Goal: Information Seeking & Learning: Learn about a topic

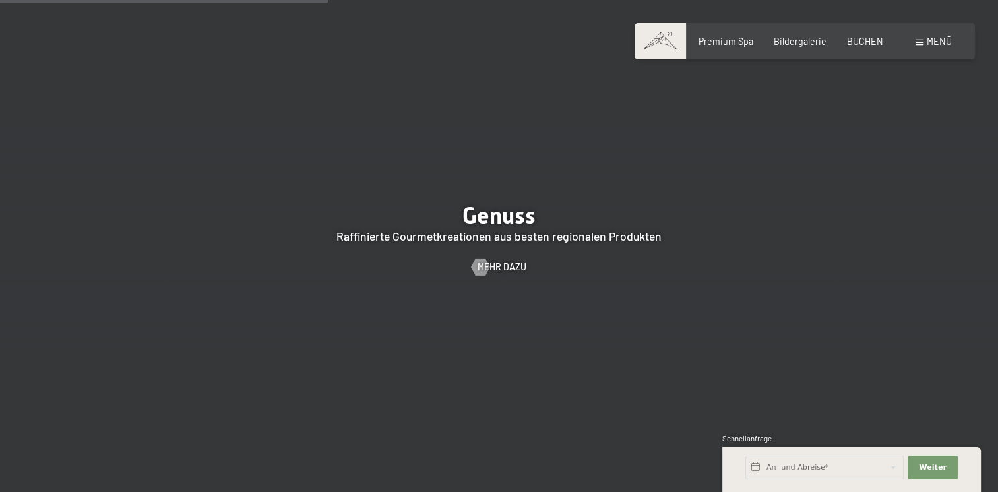
scroll to position [2045, 0]
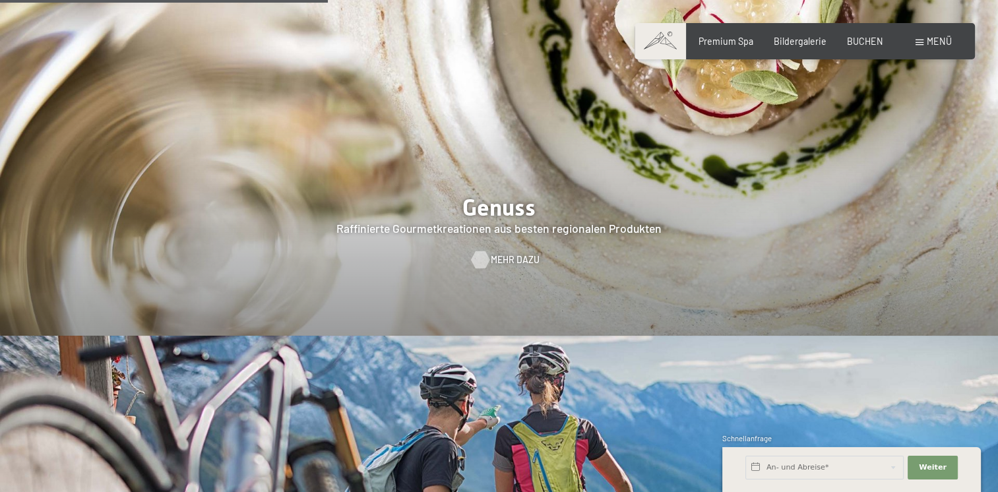
click at [507, 253] on span "Mehr dazu" at bounding box center [515, 259] width 49 height 13
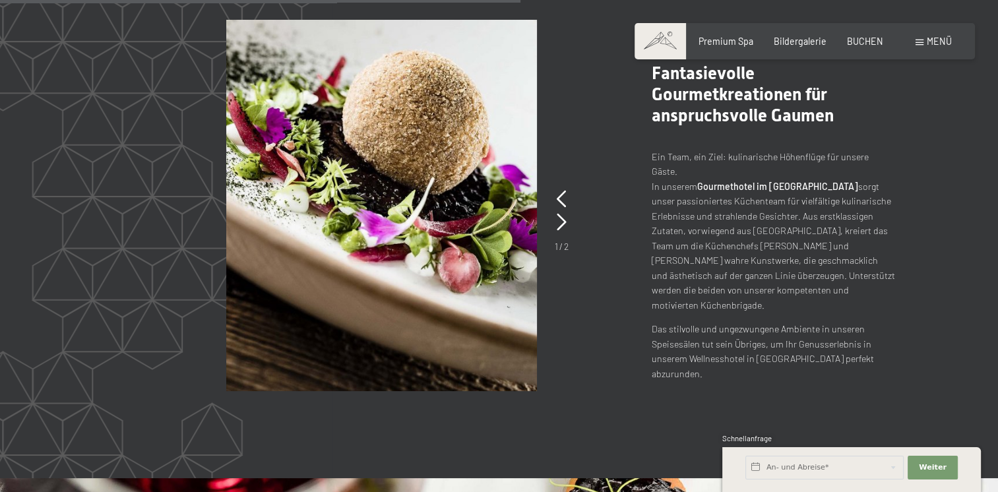
scroll to position [2309, 0]
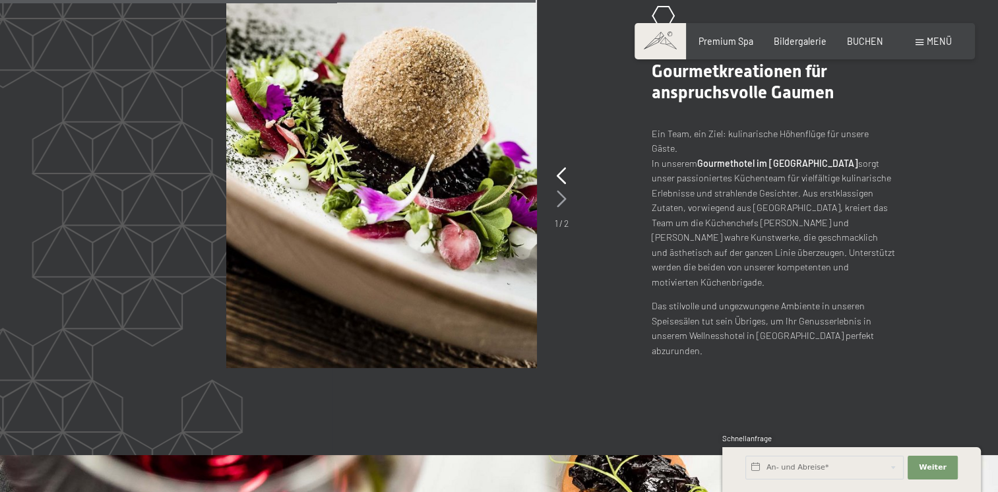
click at [562, 199] on icon at bounding box center [562, 199] width 10 height 17
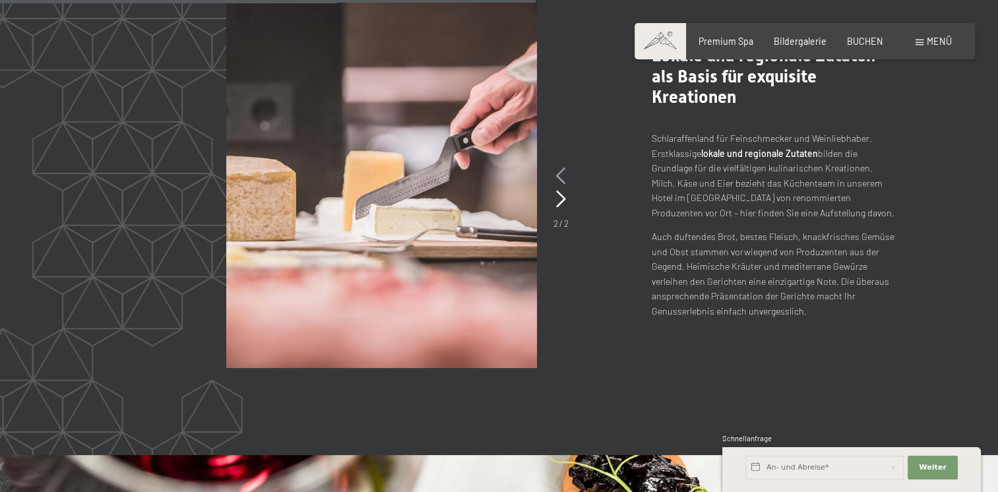
click at [560, 176] on icon at bounding box center [561, 176] width 10 height 17
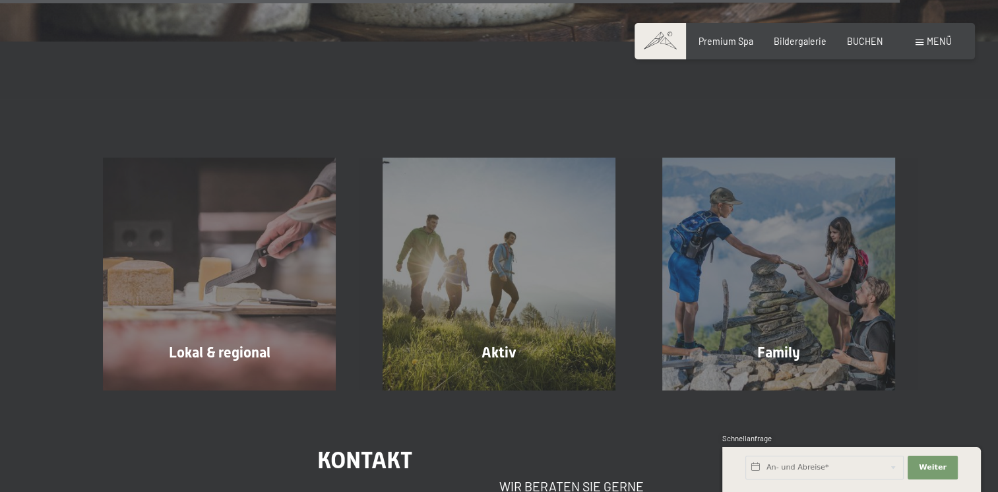
scroll to position [3959, 0]
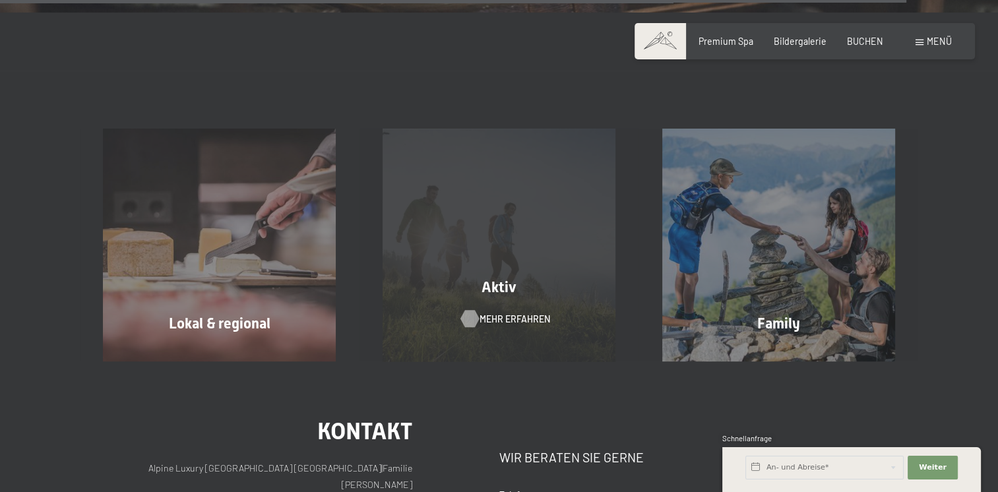
click at [494, 313] on span "Mehr erfahren" at bounding box center [515, 319] width 71 height 13
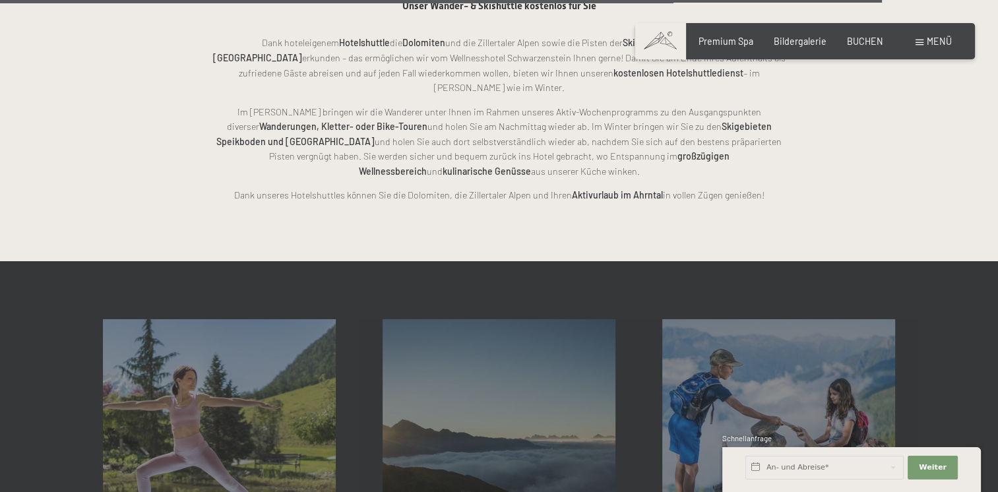
scroll to position [2903, 0]
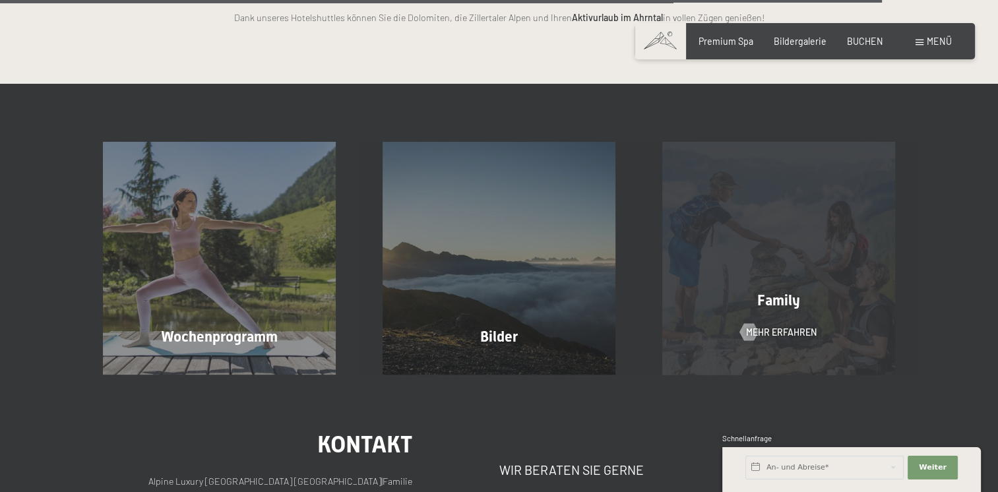
click at [739, 277] on div "Family Mehr erfahren" at bounding box center [779, 258] width 280 height 233
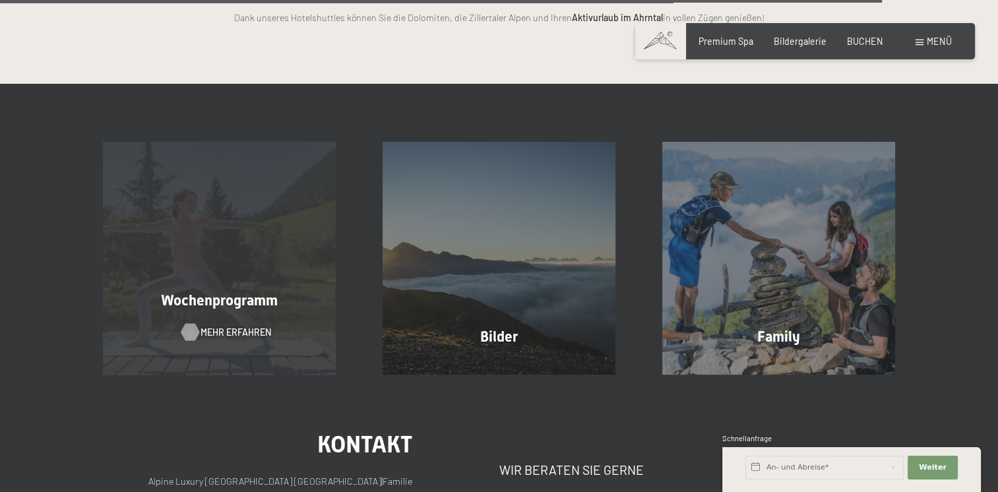
click at [239, 326] on span "Mehr erfahren" at bounding box center [236, 332] width 71 height 13
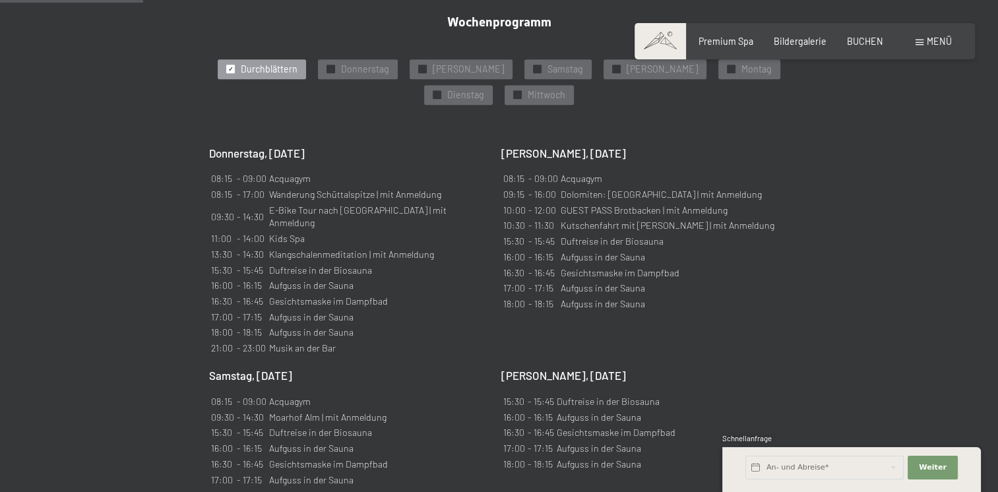
scroll to position [726, 0]
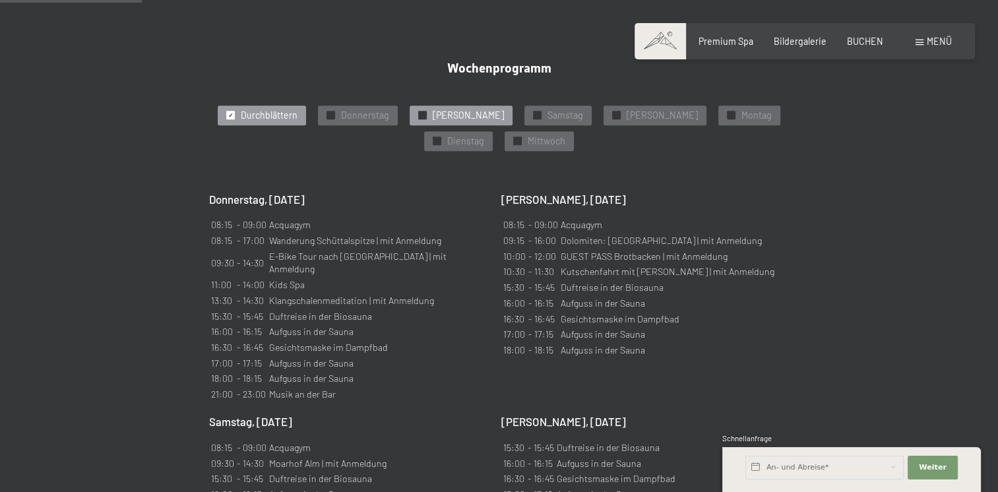
click at [451, 109] on span "Freitag" at bounding box center [468, 115] width 71 height 13
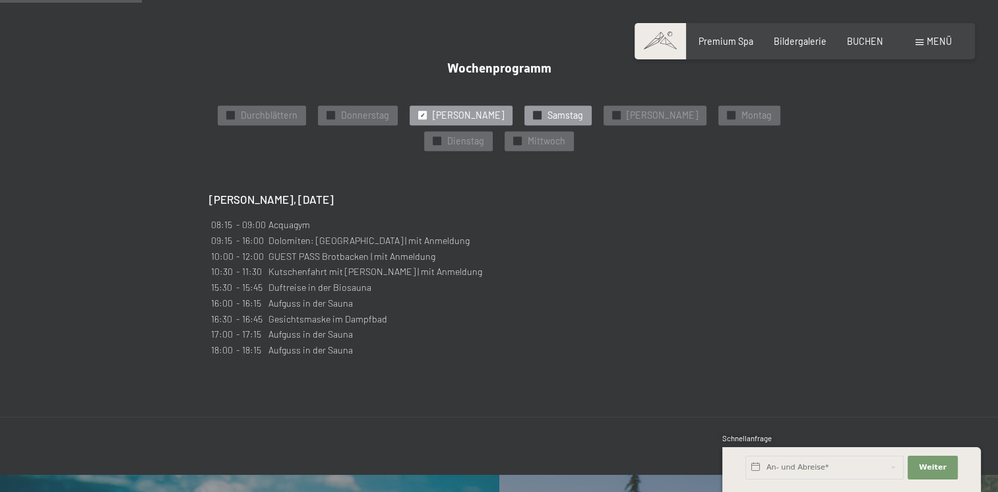
click at [525, 106] on div "✓ Samstag" at bounding box center [558, 116] width 67 height 20
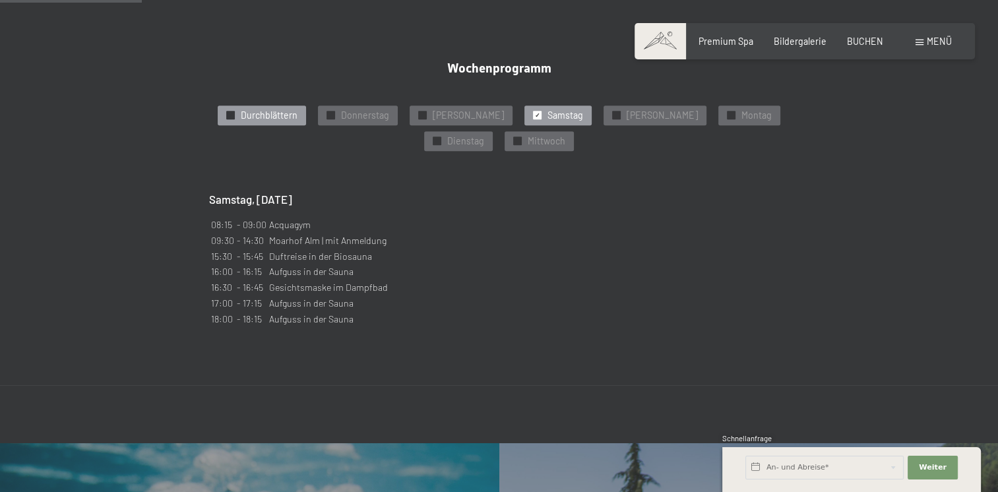
click at [257, 109] on span "Durchblättern" at bounding box center [269, 115] width 57 height 13
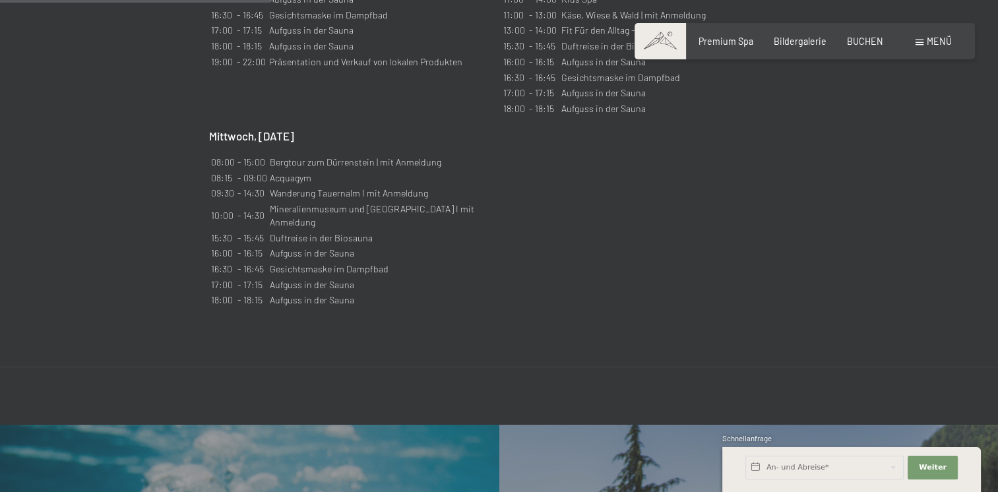
scroll to position [1386, 0]
